Goal: Transaction & Acquisition: Purchase product/service

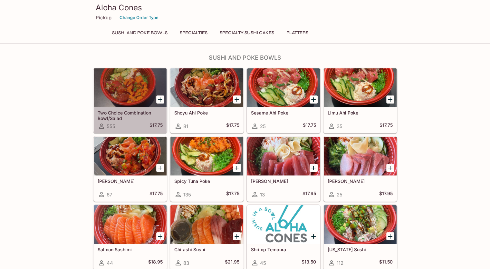
click at [142, 89] on div at bounding box center [130, 87] width 73 height 39
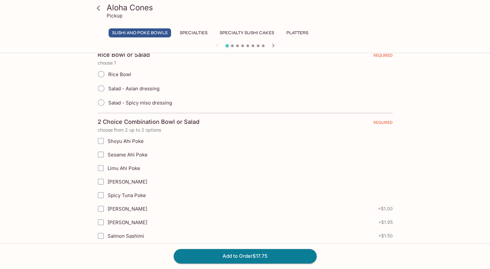
scroll to position [161, 0]
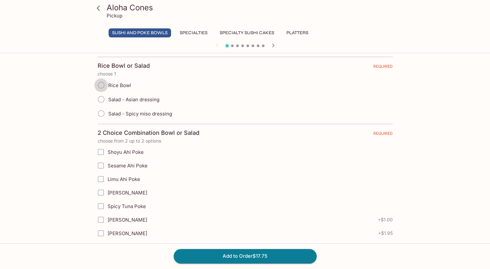
click at [106, 85] on input "Rice Bowl" at bounding box center [101, 85] width 14 height 14
radio input "true"
click at [101, 151] on input "Shoyu Ahi Poke" at bounding box center [100, 151] width 13 height 13
checkbox input "true"
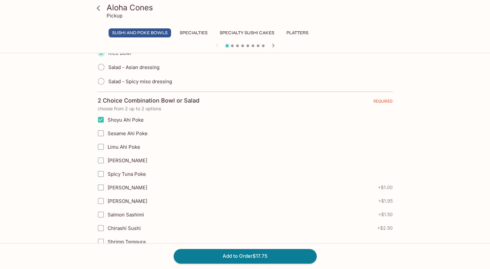
click at [104, 161] on input "[PERSON_NAME]" at bounding box center [100, 160] width 13 height 13
checkbox input "true"
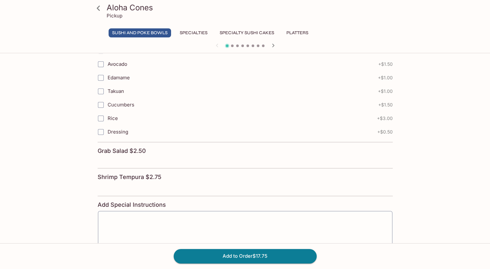
scroll to position [517, 0]
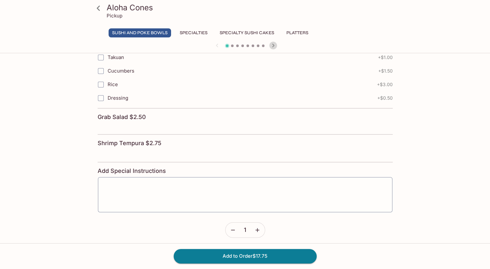
click at [275, 44] on icon "button" at bounding box center [273, 46] width 8 height 8
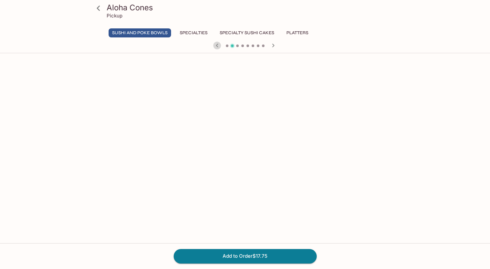
click at [215, 45] on icon "button" at bounding box center [217, 46] width 8 height 8
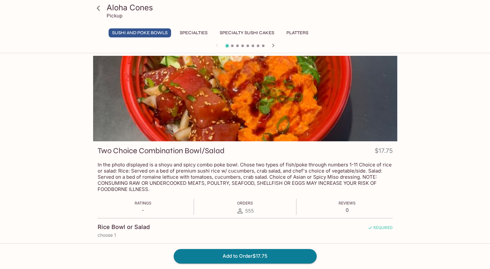
scroll to position [0, 0]
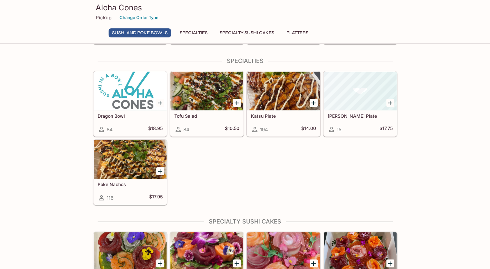
scroll to position [64, 0]
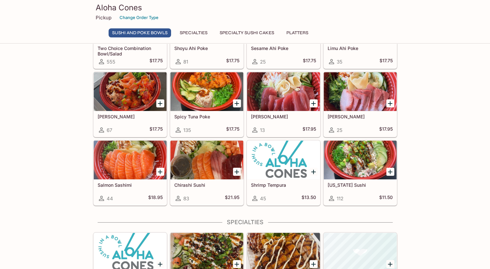
click at [355, 150] on div at bounding box center [360, 159] width 73 height 39
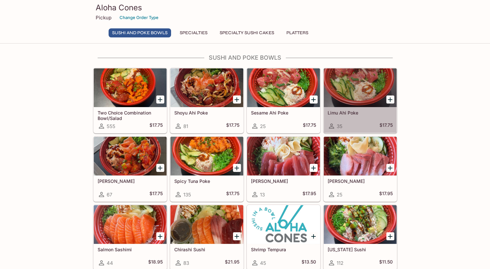
click at [354, 82] on div at bounding box center [360, 87] width 73 height 39
